Goal: Obtain resource: Download file/media

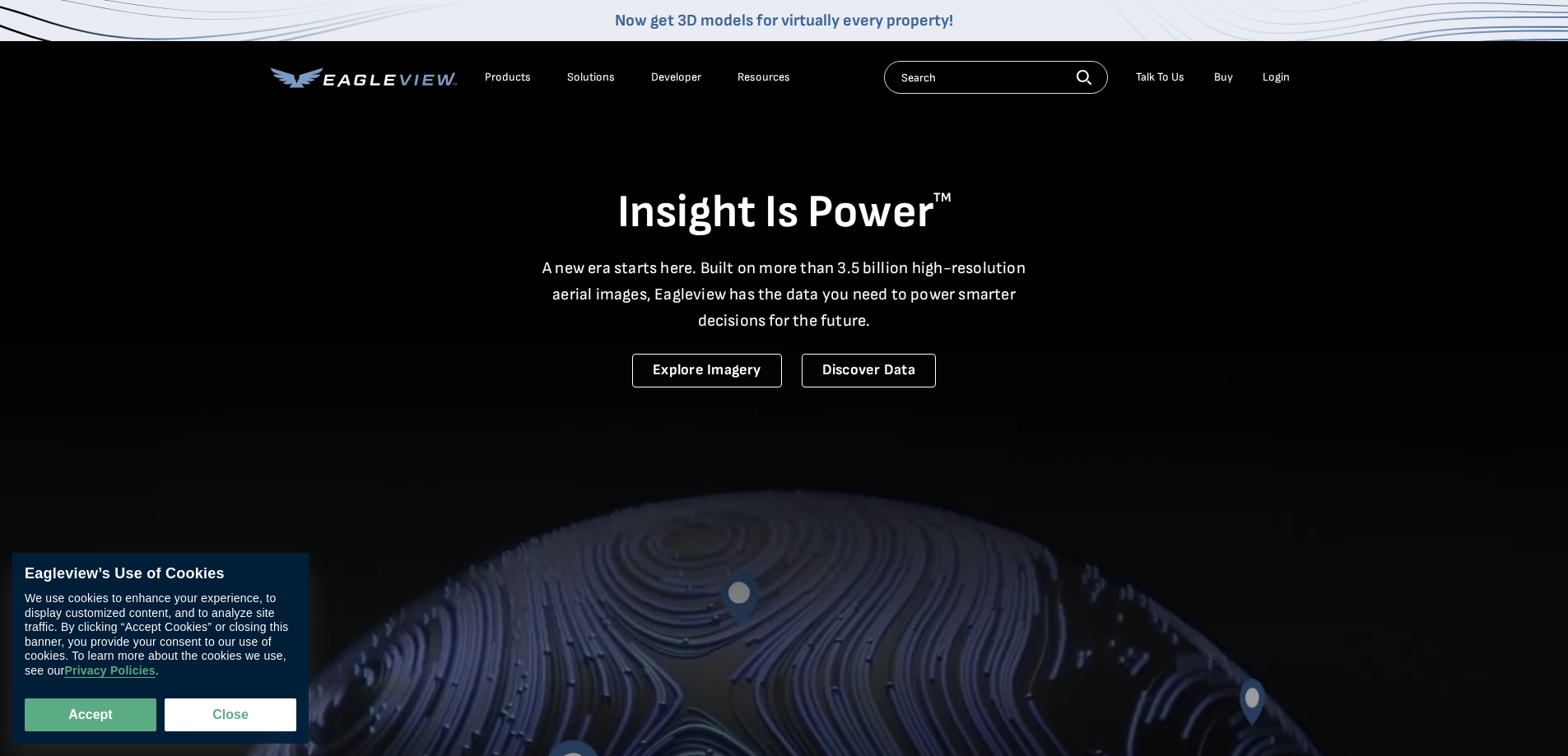
click at [1282, 80] on div "Login" at bounding box center [1275, 77] width 27 height 15
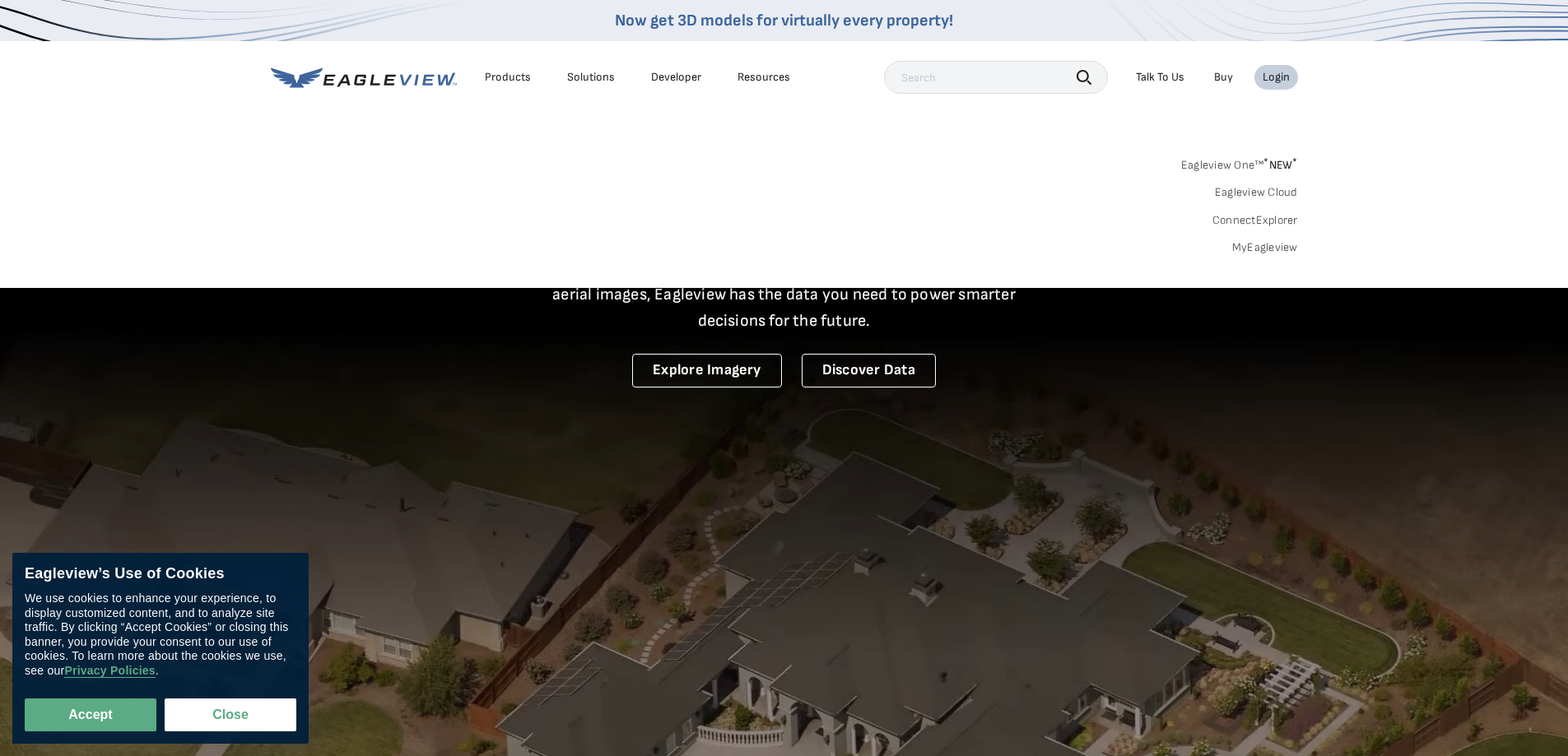
click at [1267, 248] on link "MyEagleview" at bounding box center [1266, 248] width 66 height 15
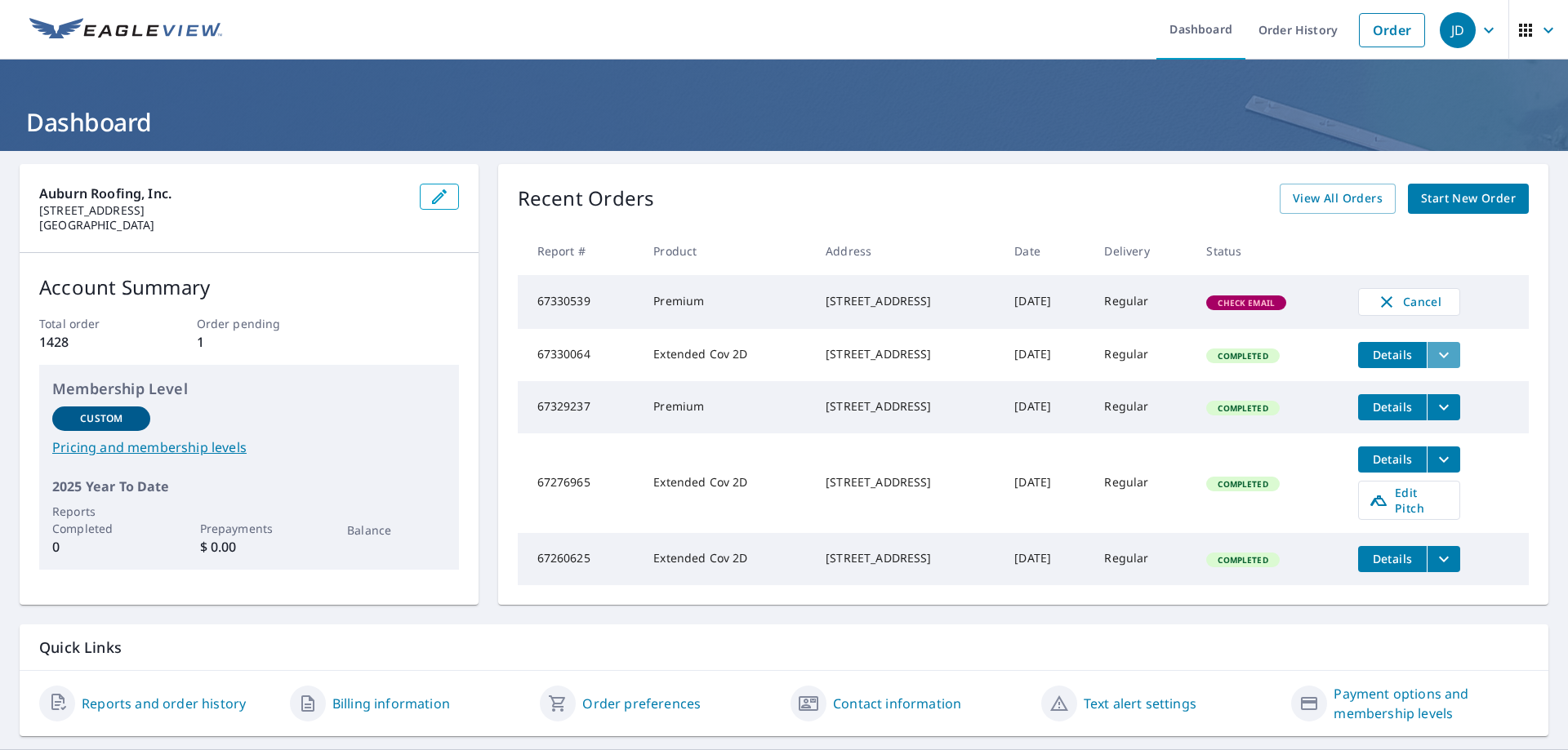
click at [1440, 358] on icon "filesDropdownBtn-67330064" at bounding box center [1444, 355] width 20 height 20
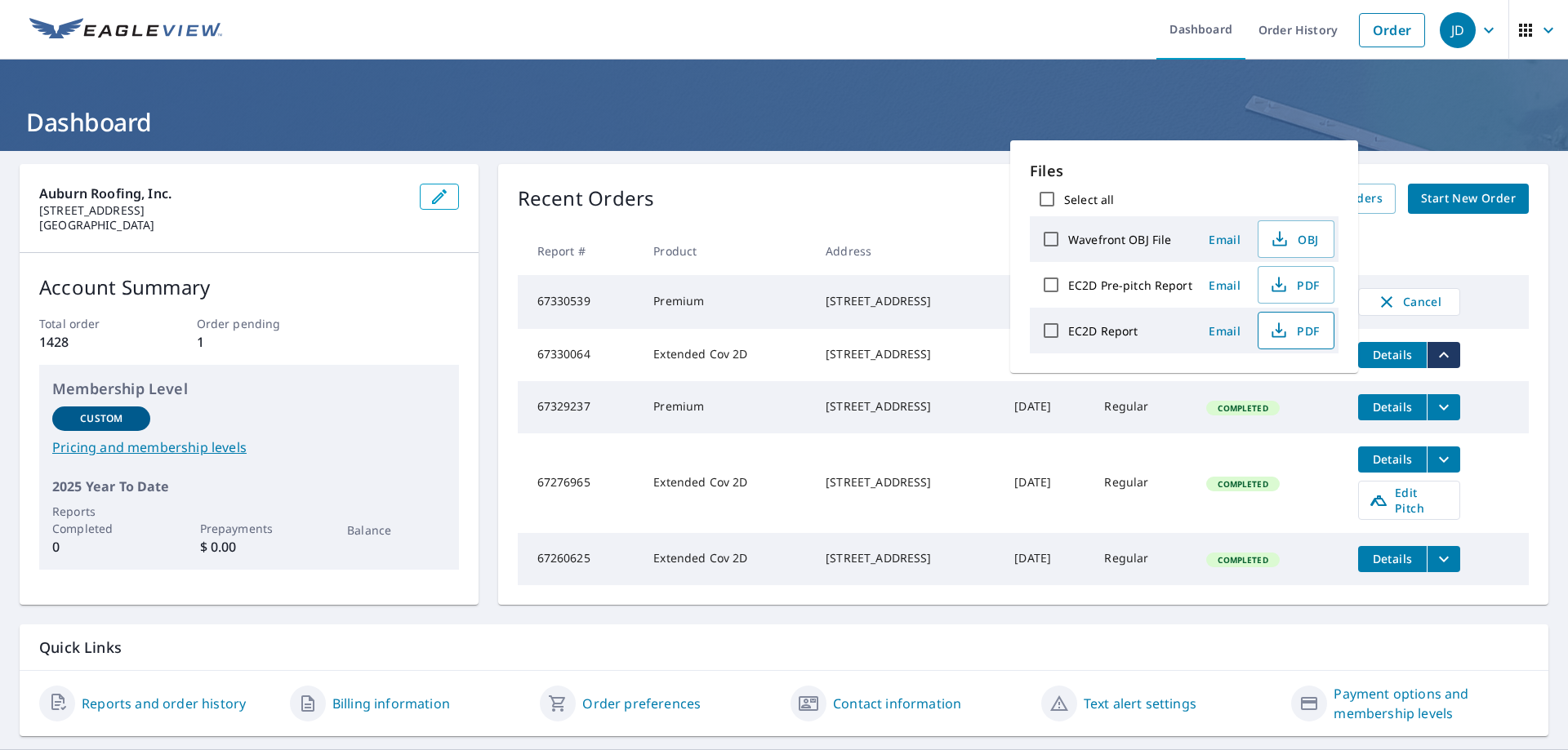
click at [1285, 334] on icon "button" at bounding box center [1279, 331] width 20 height 20
click at [1465, 236] on th at bounding box center [1437, 251] width 184 height 48
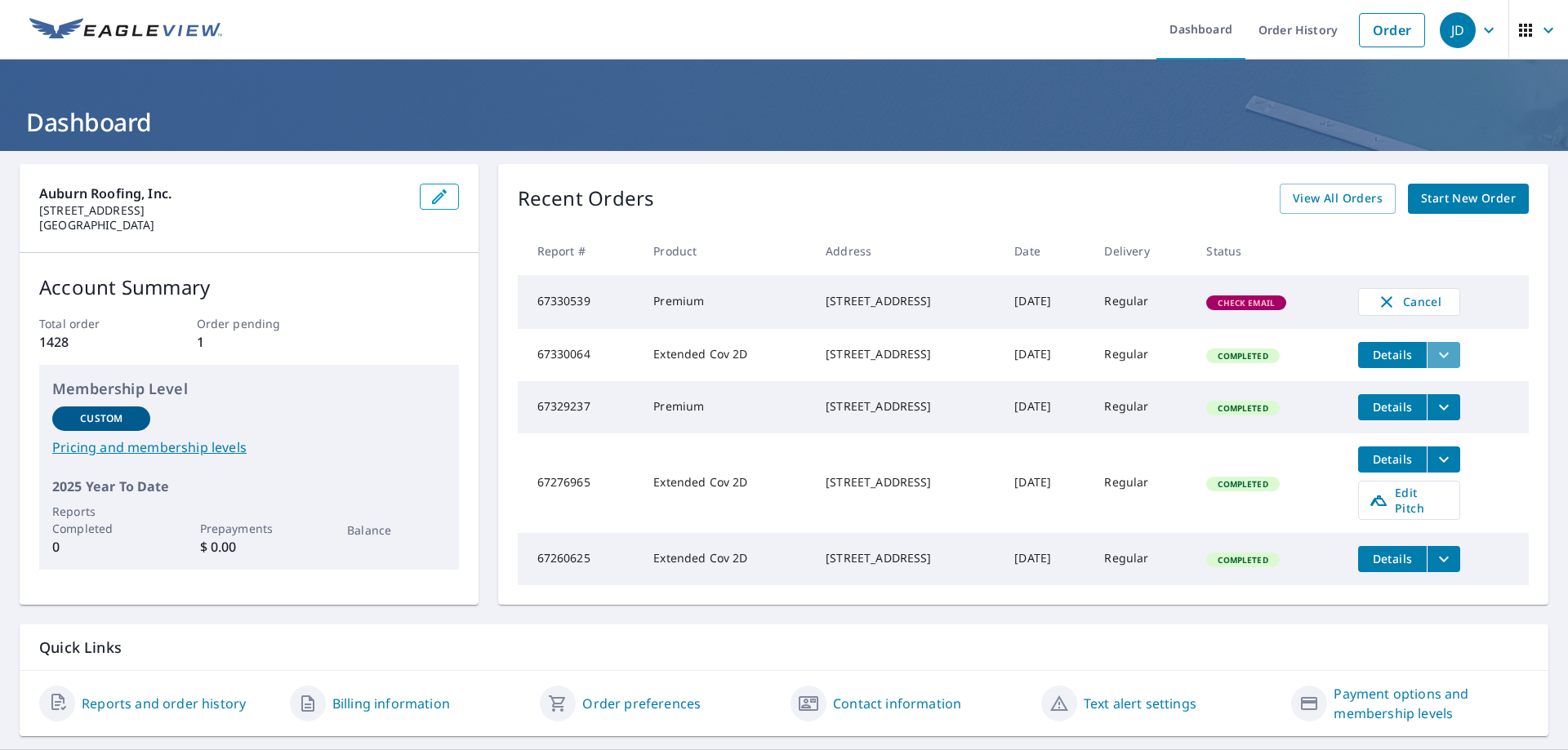
click at [1444, 357] on icon "filesDropdownBtn-67330064" at bounding box center [1444, 355] width 10 height 6
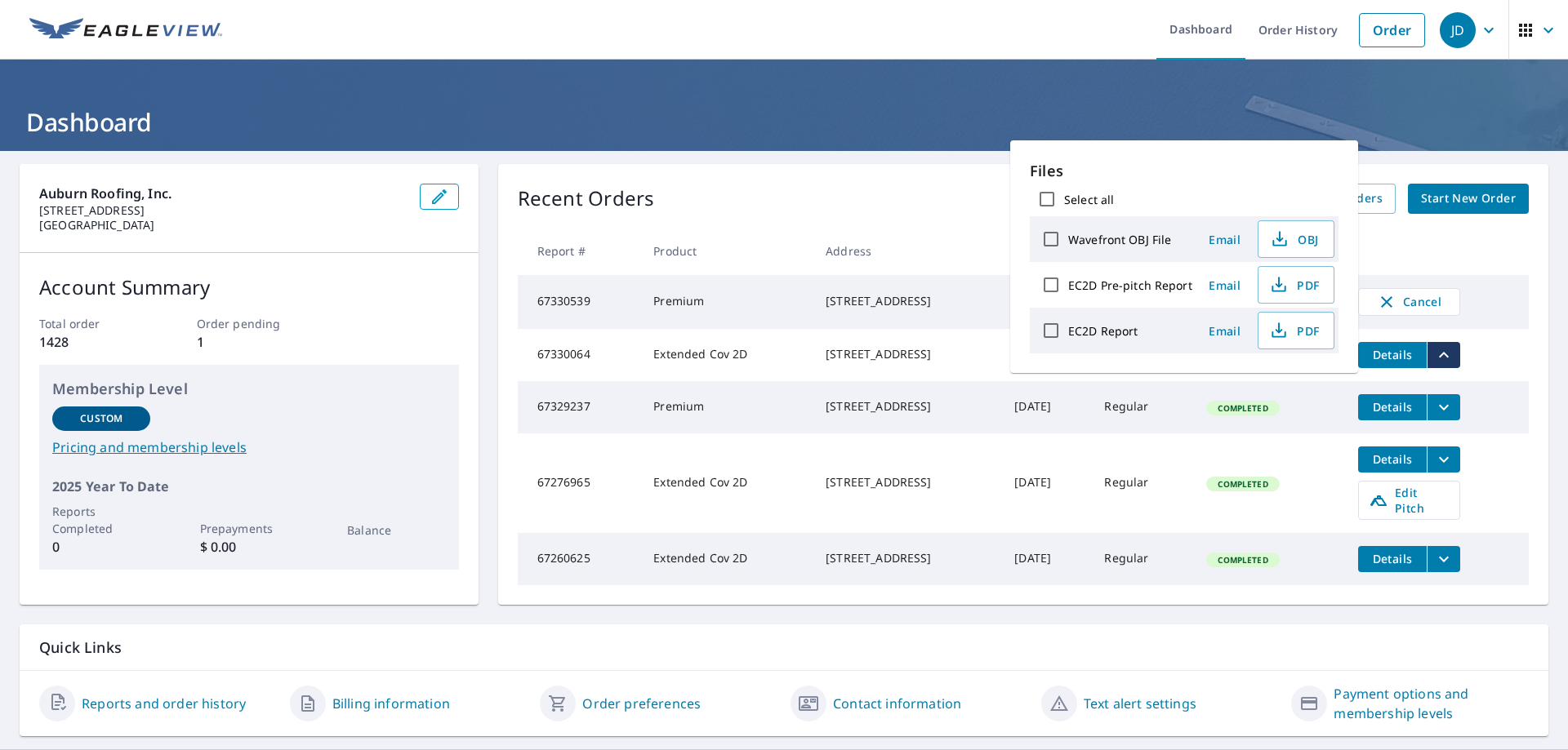
click at [1154, 281] on label "EC2D Pre-pitch Report" at bounding box center [1130, 285] width 124 height 16
click at [1068, 281] on input "EC2D Pre-pitch Report" at bounding box center [1051, 284] width 35 height 35
checkbox input "true"
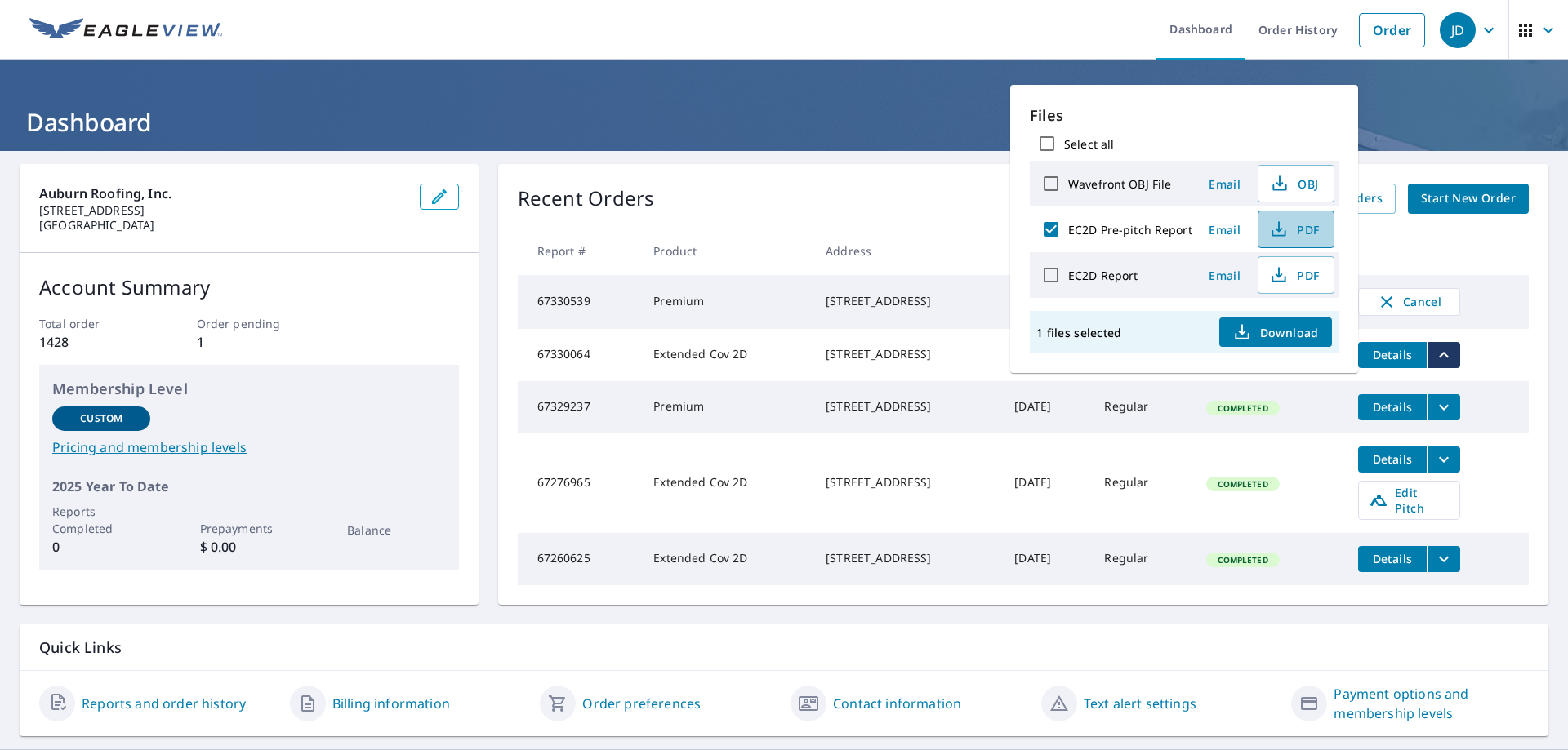
click at [1291, 226] on span "PDF" at bounding box center [1294, 230] width 52 height 20
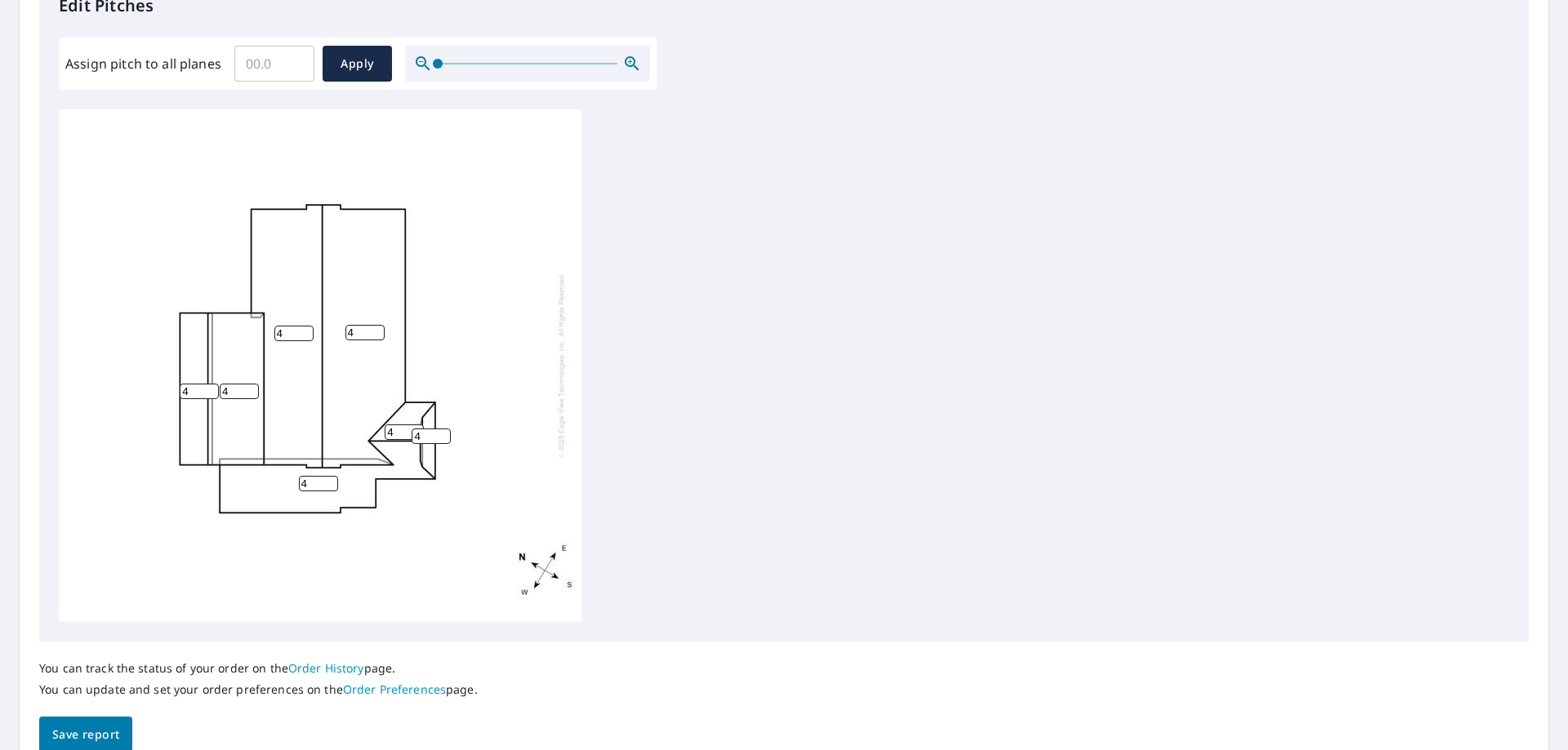
scroll to position [490, 0]
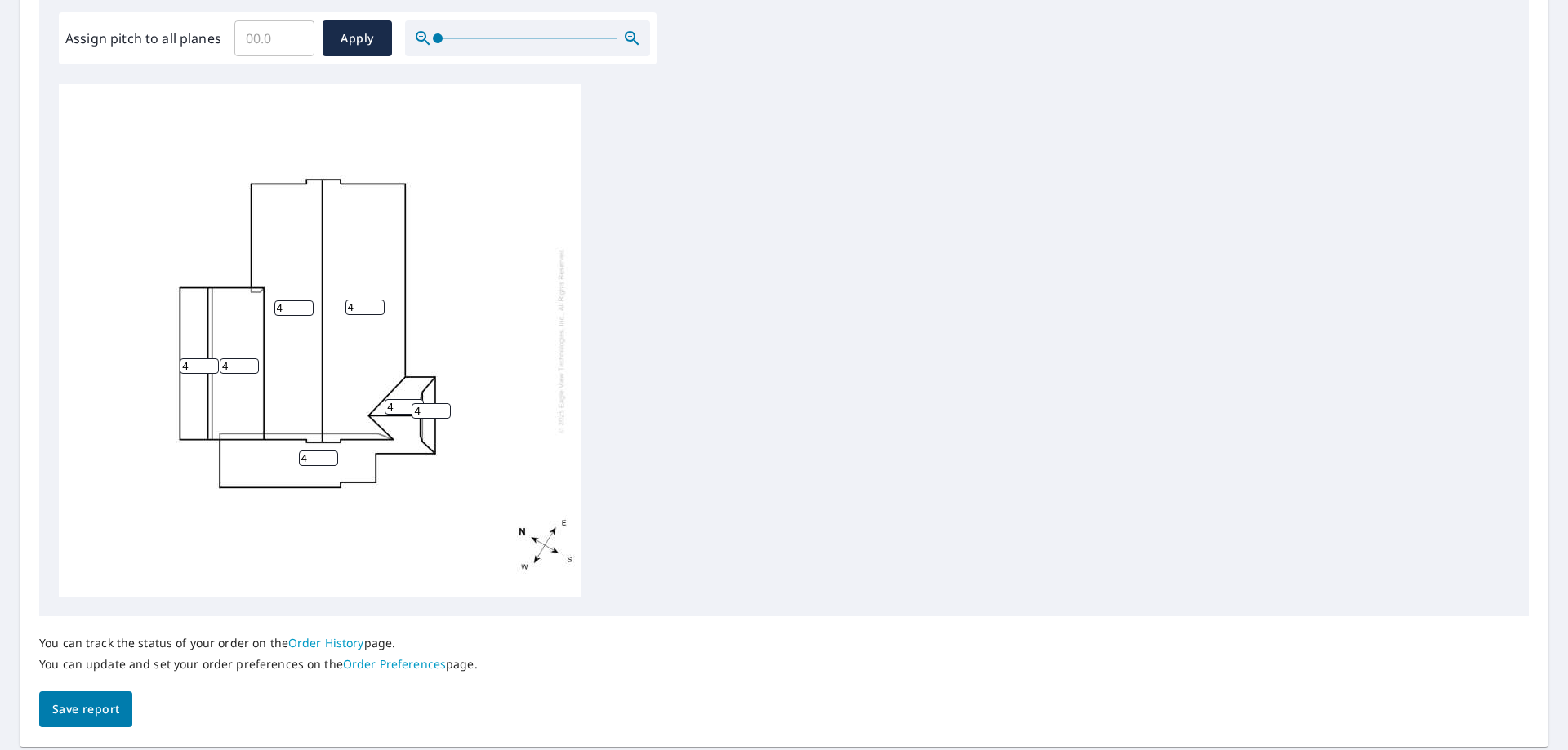
click at [359, 302] on input "4" at bounding box center [365, 308] width 39 height 16
type input "6"
click at [284, 309] on input "4" at bounding box center [294, 309] width 39 height 16
type input "6"
click at [233, 365] on input "4" at bounding box center [240, 366] width 39 height 16
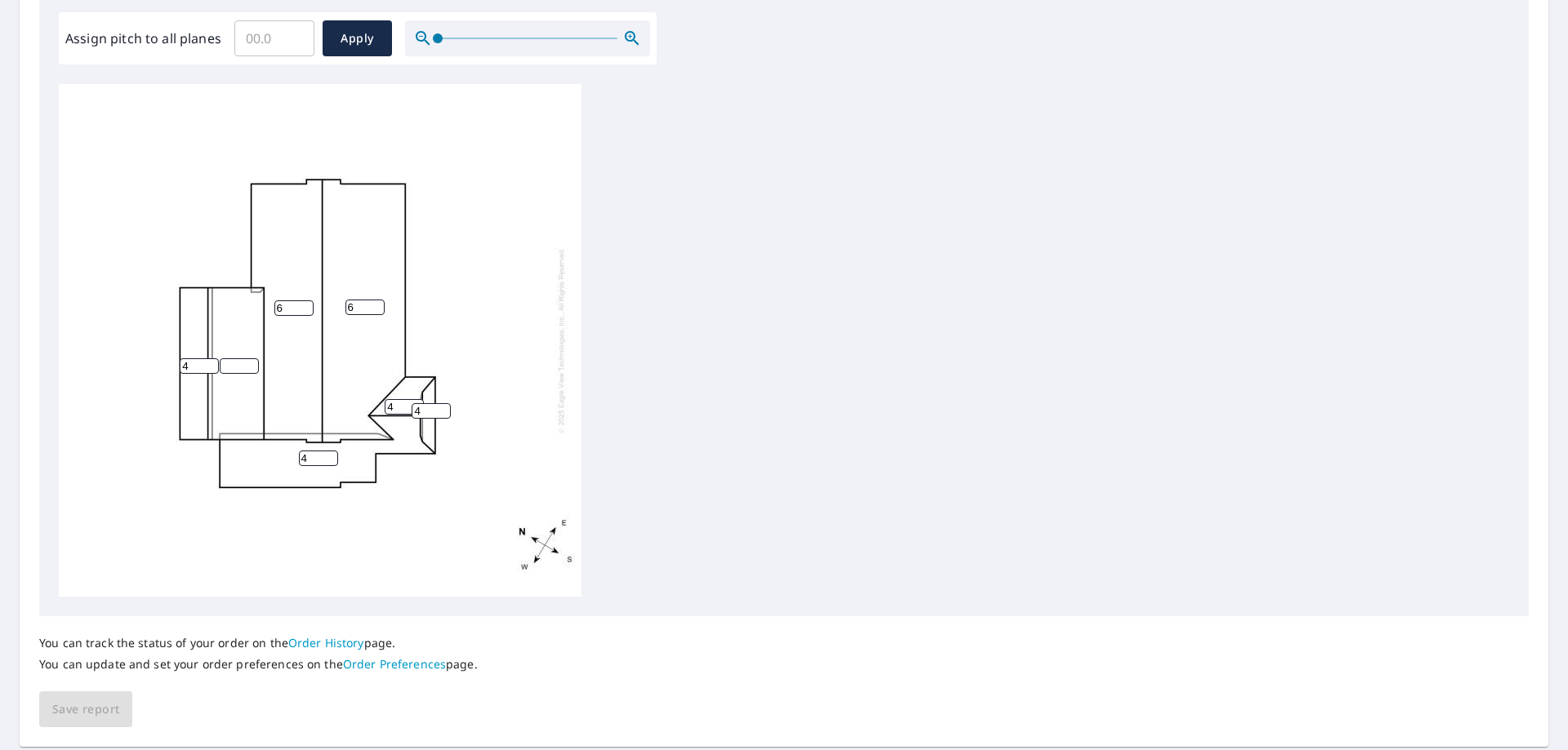
click at [191, 366] on input "4" at bounding box center [199, 366] width 39 height 16
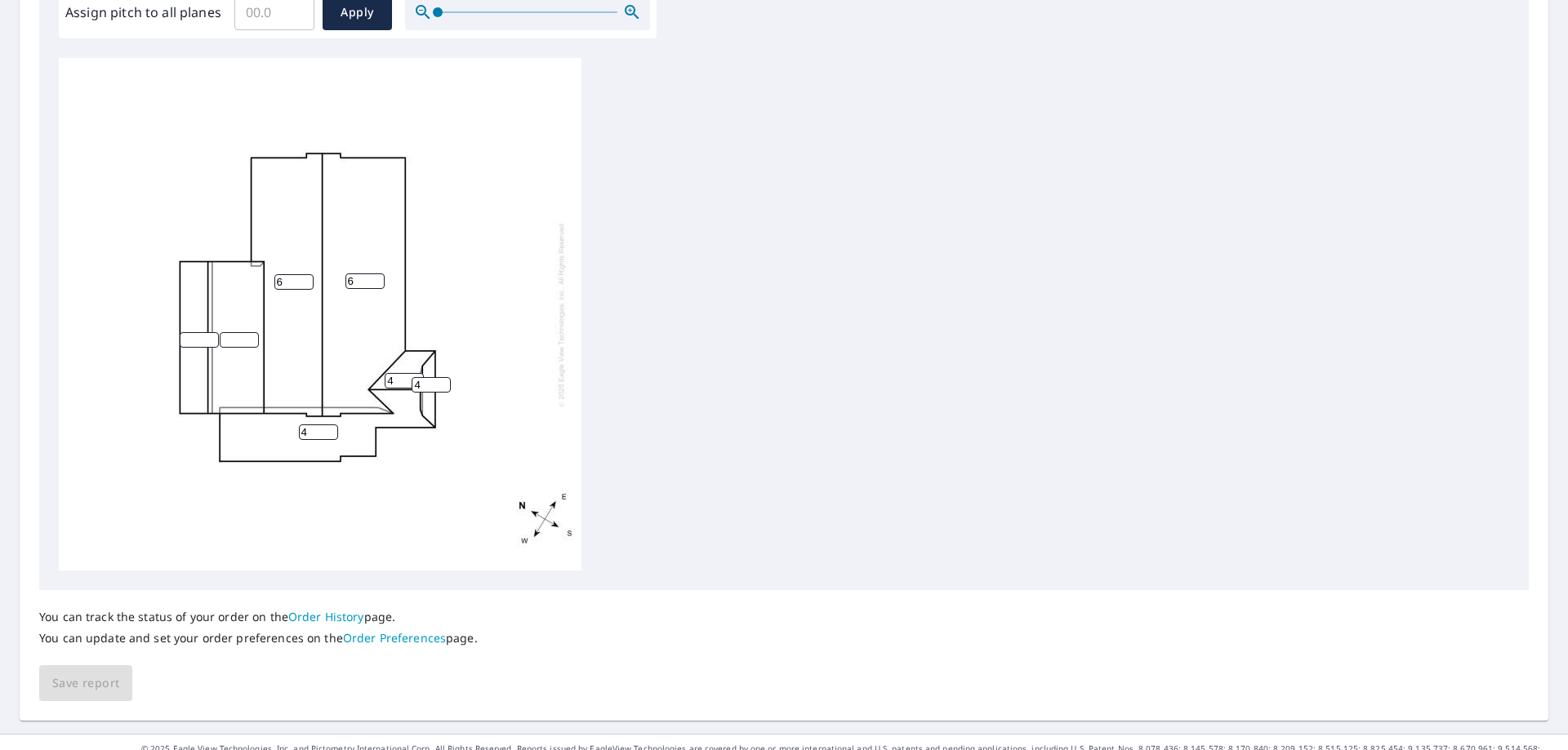
scroll to position [542, 0]
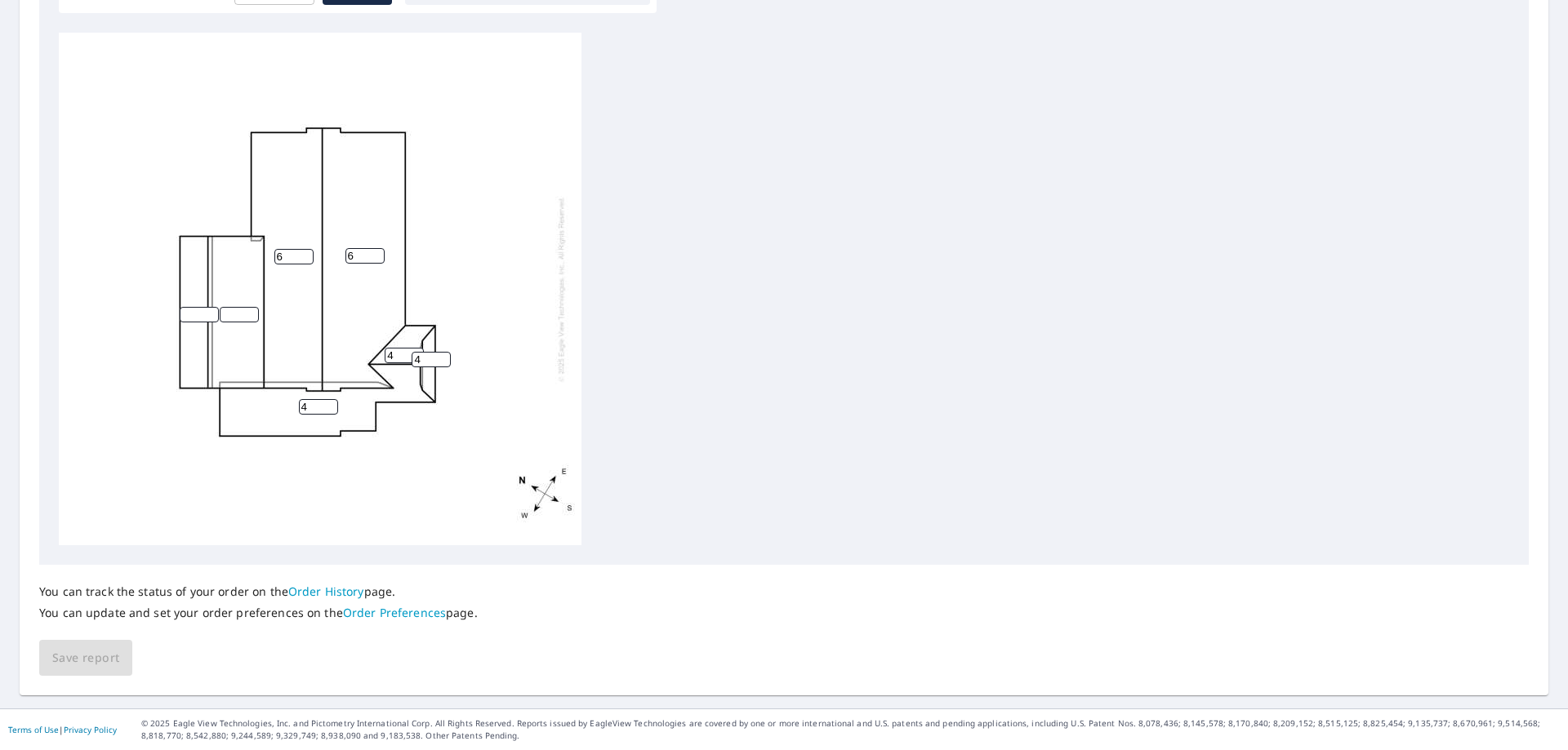
click at [234, 314] on input "number" at bounding box center [240, 315] width 39 height 16
type input "2"
click at [196, 315] on input "number" at bounding box center [199, 315] width 39 height 16
type input "2"
click at [313, 402] on input "4" at bounding box center [319, 408] width 39 height 16
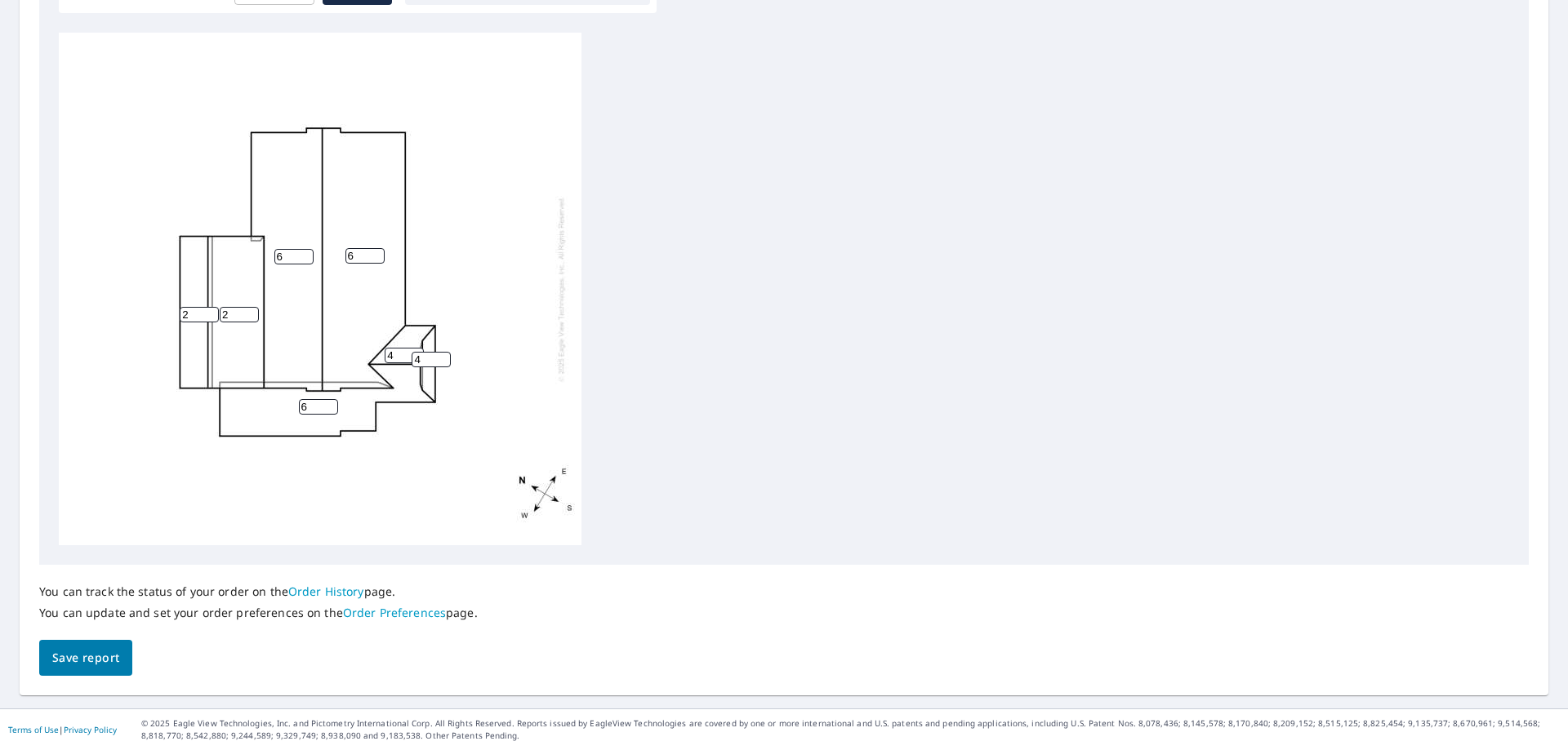
type input "6"
click at [397, 352] on input "4" at bounding box center [405, 356] width 39 height 16
type input "6"
click at [425, 355] on input "4" at bounding box center [431, 360] width 39 height 16
type input "6"
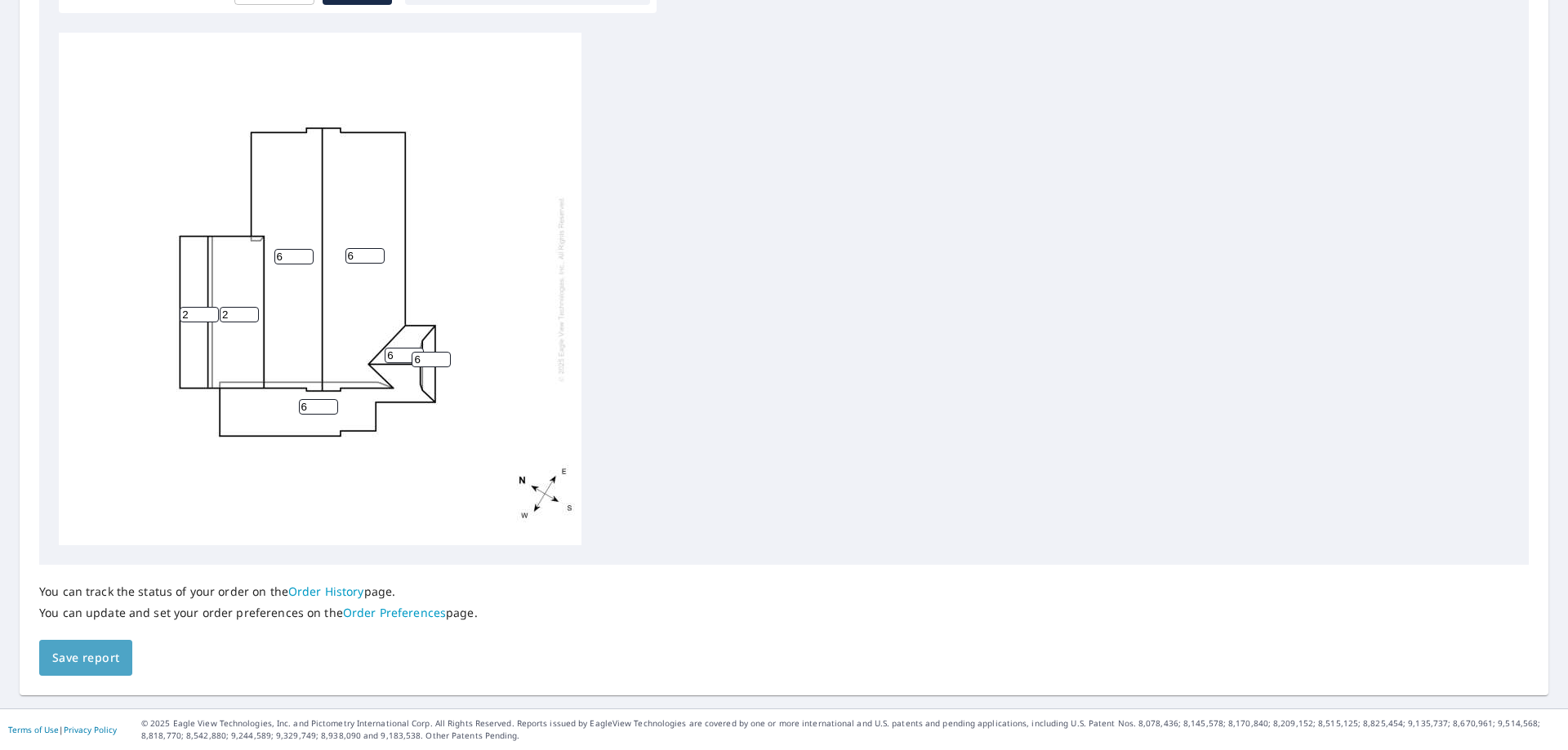
click at [98, 660] on span "Save report" at bounding box center [86, 658] width 67 height 21
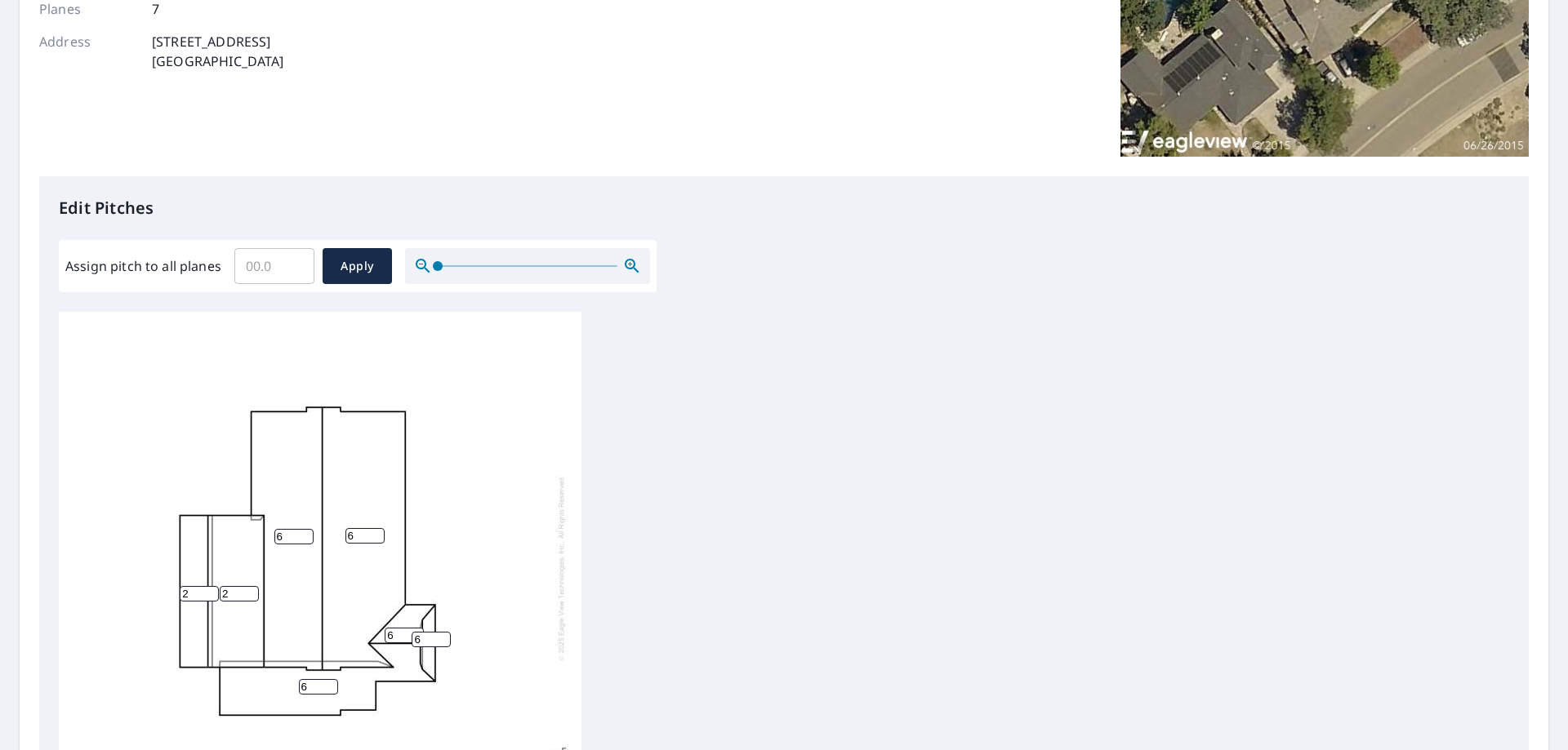
scroll to position [0, 0]
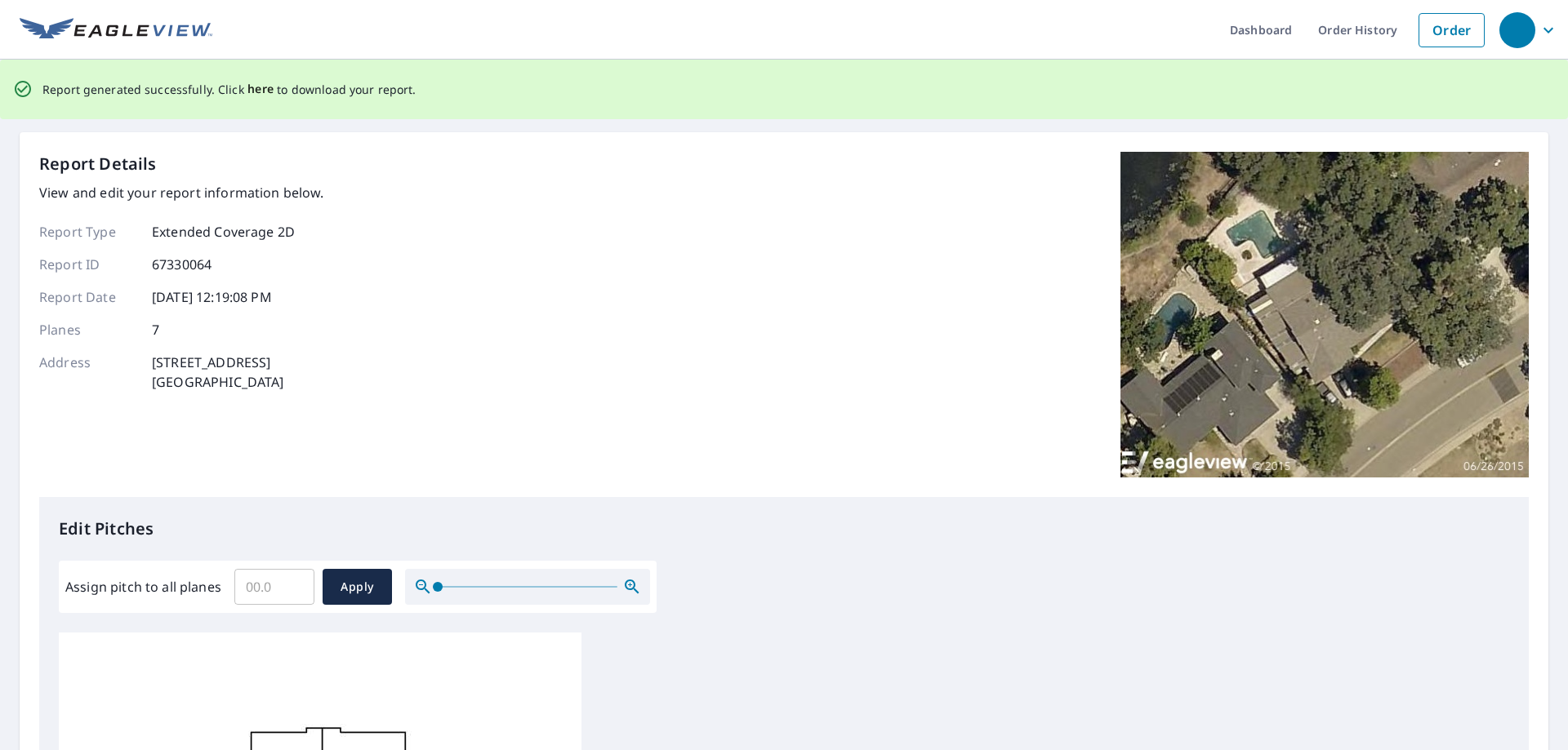
click at [249, 88] on span "here" at bounding box center [261, 89] width 27 height 21
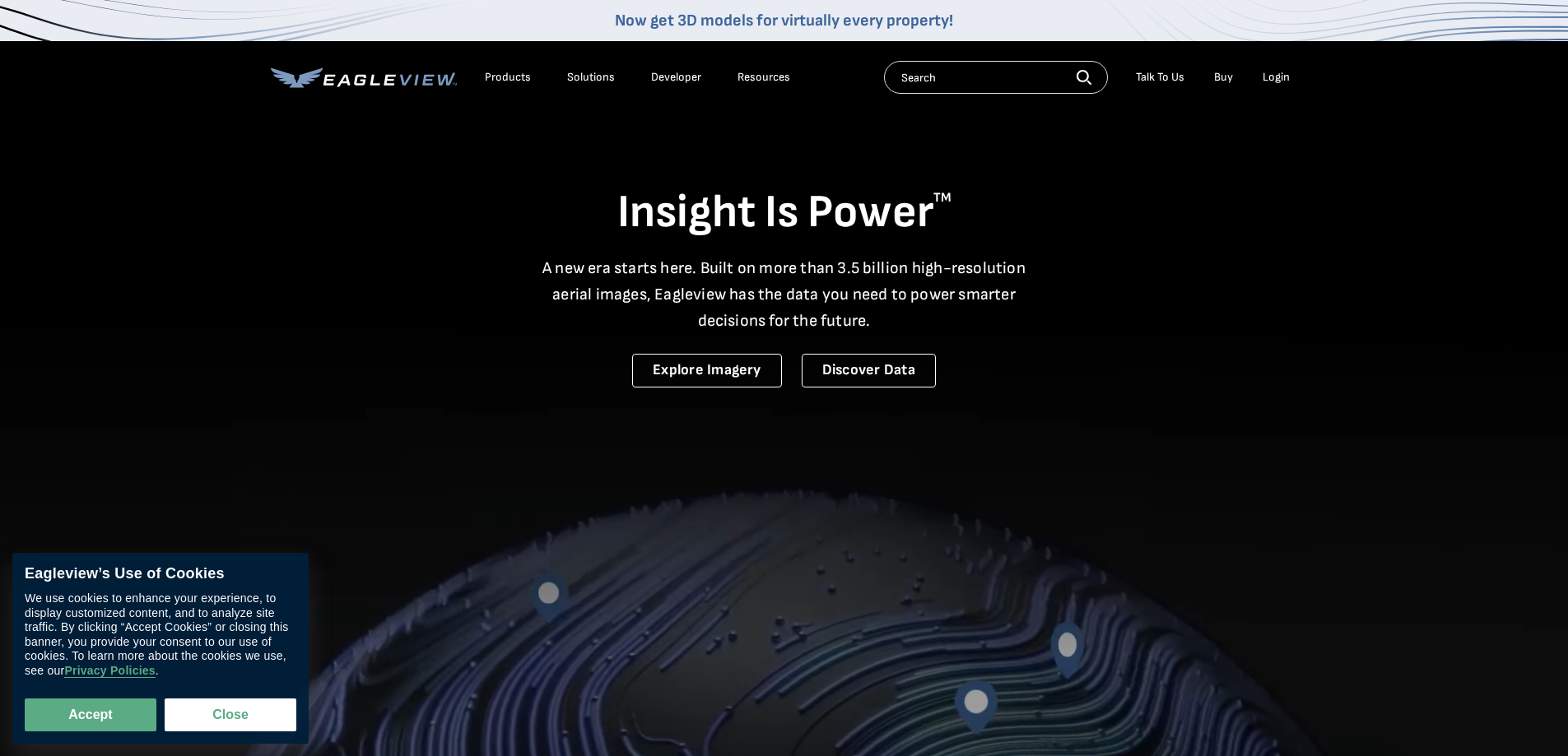
click at [1273, 77] on div "Login" at bounding box center [1275, 77] width 27 height 15
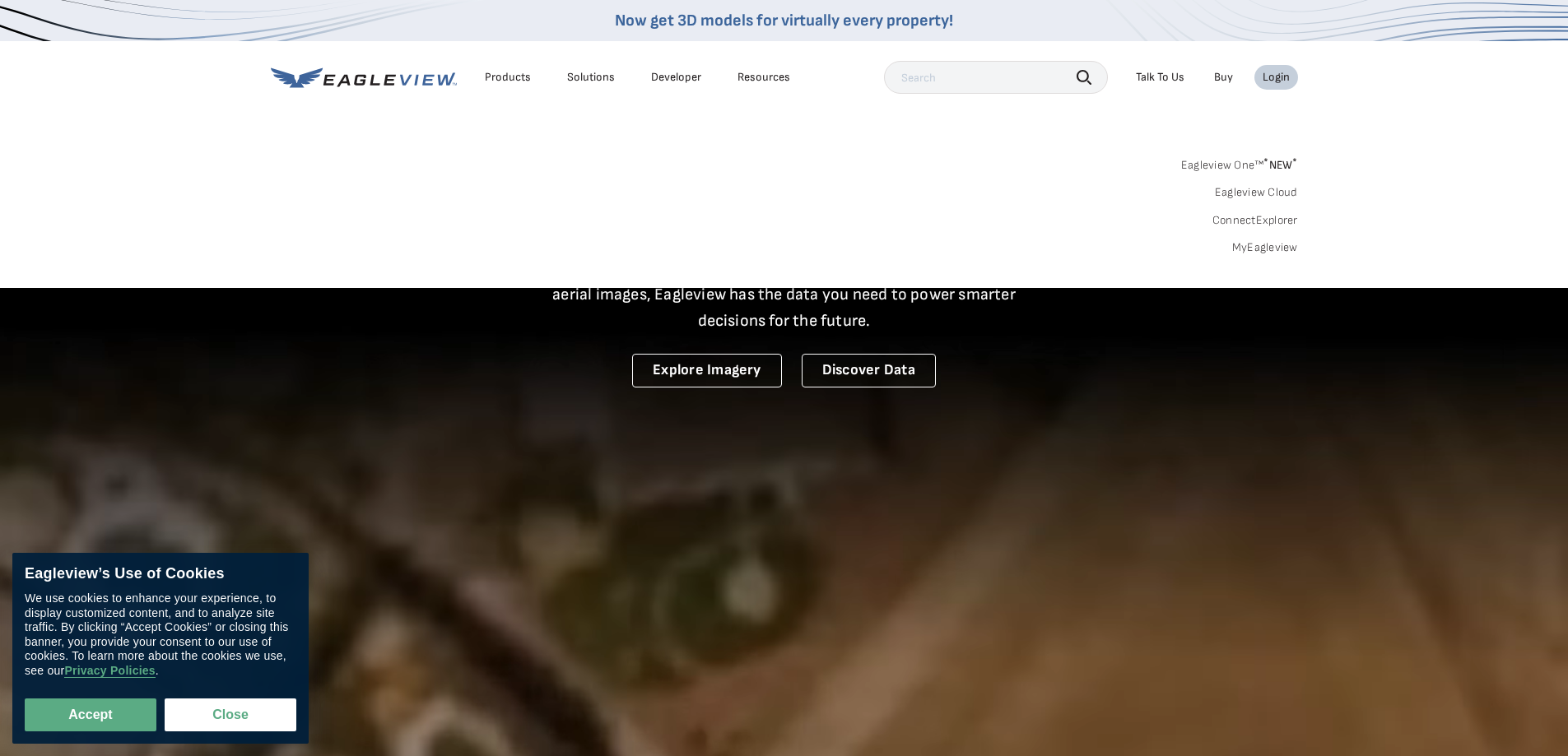
click at [1257, 252] on link "MyEagleview" at bounding box center [1266, 248] width 66 height 15
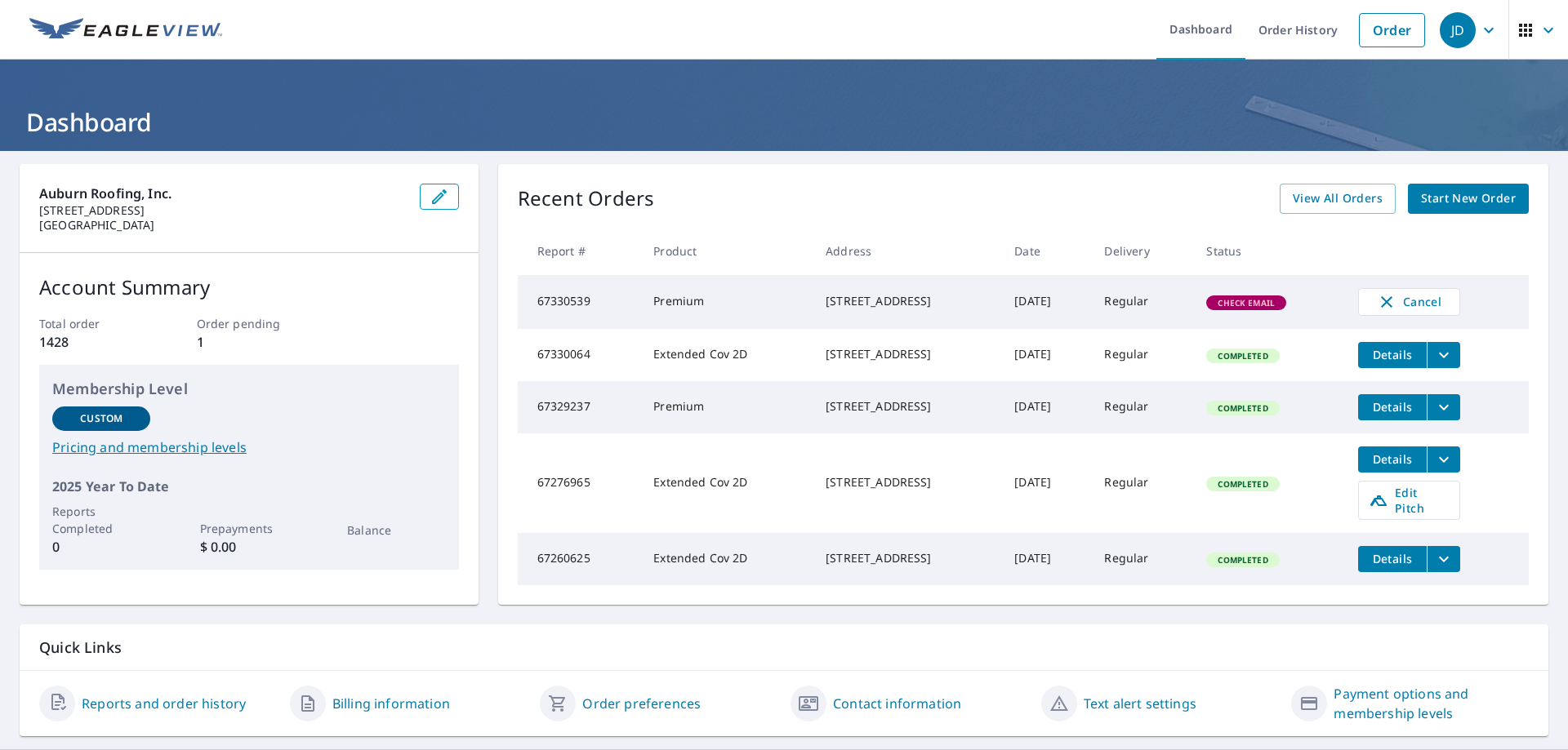
click at [1440, 362] on icon "filesDropdownBtn-67330064" at bounding box center [1444, 355] width 20 height 20
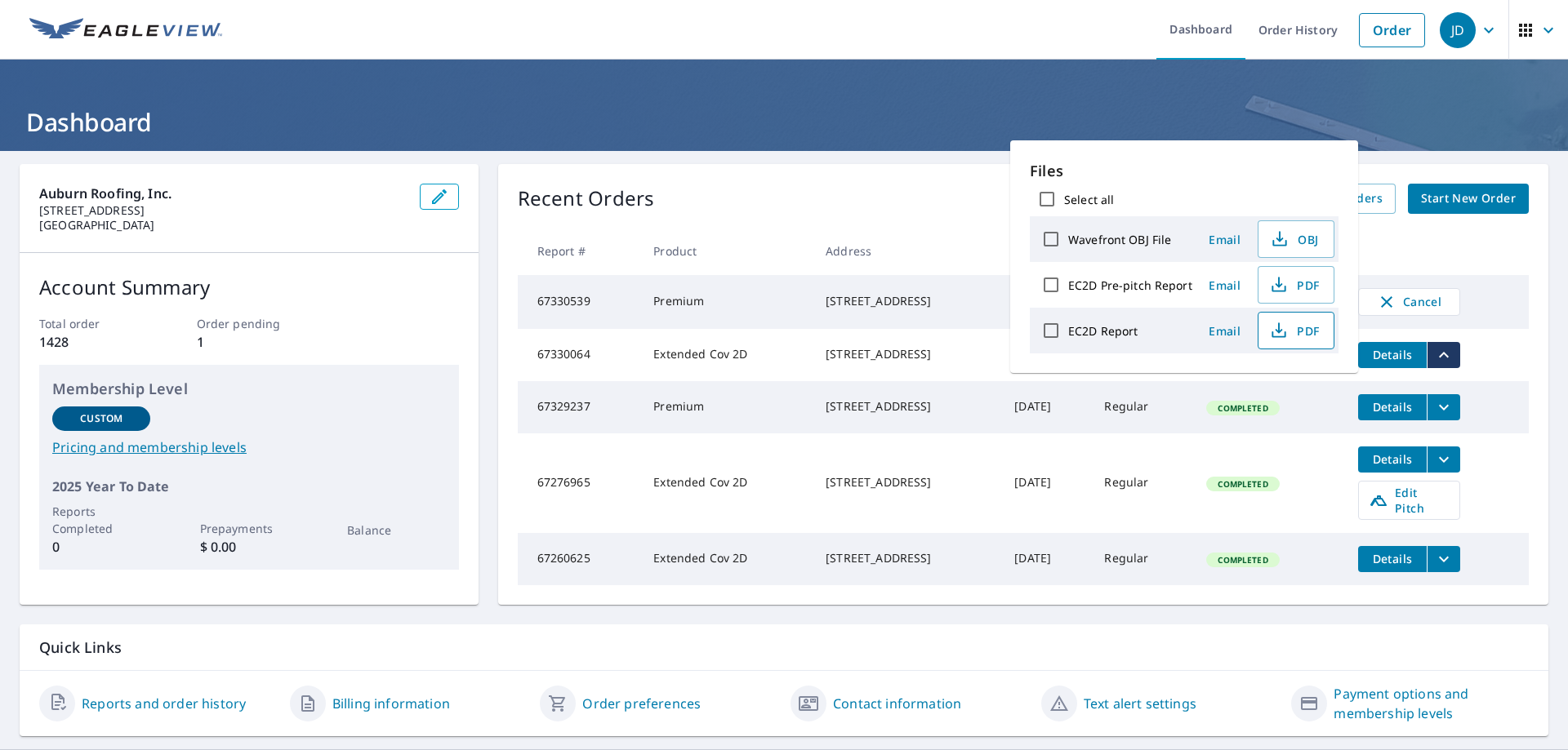
click at [1282, 328] on icon "button" at bounding box center [1279, 331] width 20 height 20
